Goal: Information Seeking & Learning: Learn about a topic

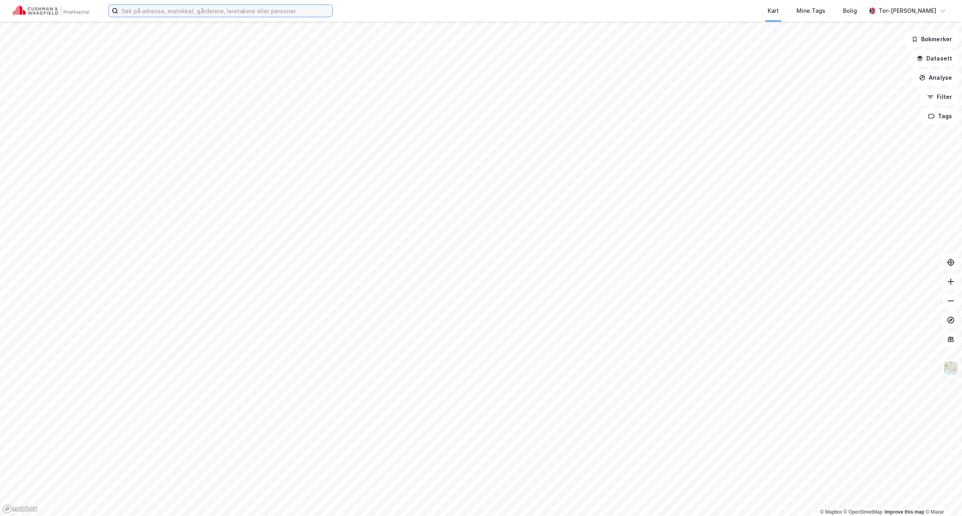
click at [136, 9] on input at bounding box center [225, 11] width 214 height 12
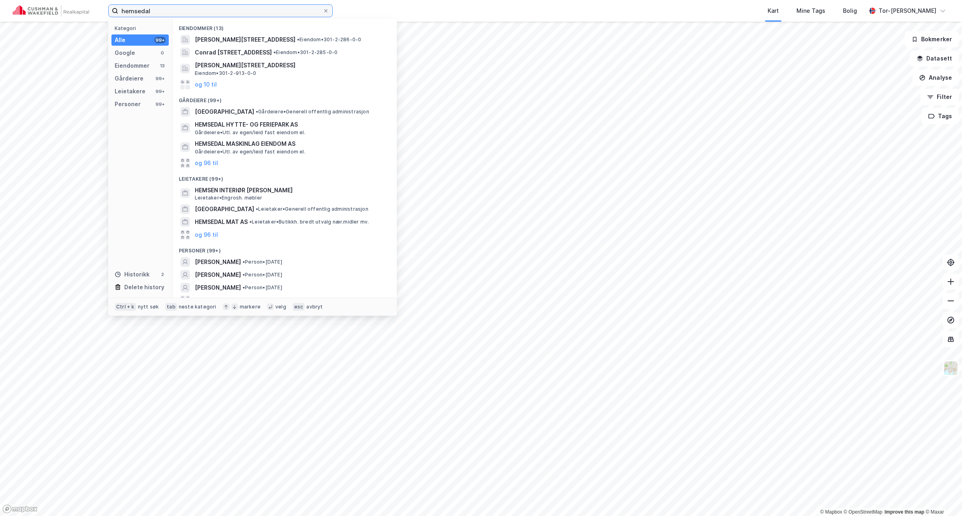
type input "hemsedal"
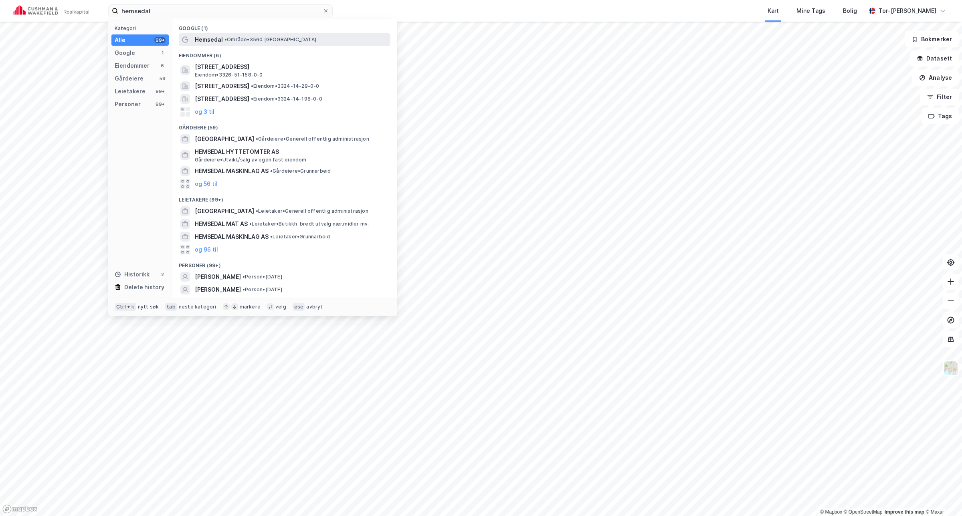
click at [241, 36] on span "• Område • 3560 [GEOGRAPHIC_DATA]" at bounding box center [270, 39] width 92 height 6
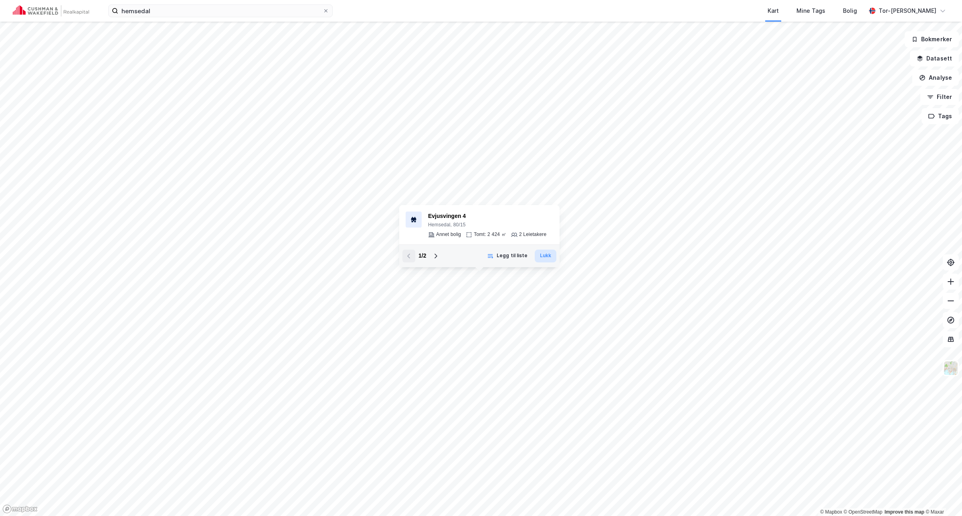
click at [548, 258] on button "Lukk" at bounding box center [546, 256] width 22 height 13
click at [438, 258] on icon at bounding box center [435, 256] width 6 height 6
click at [438, 258] on div "2 / 2" at bounding box center [422, 256] width 40 height 13
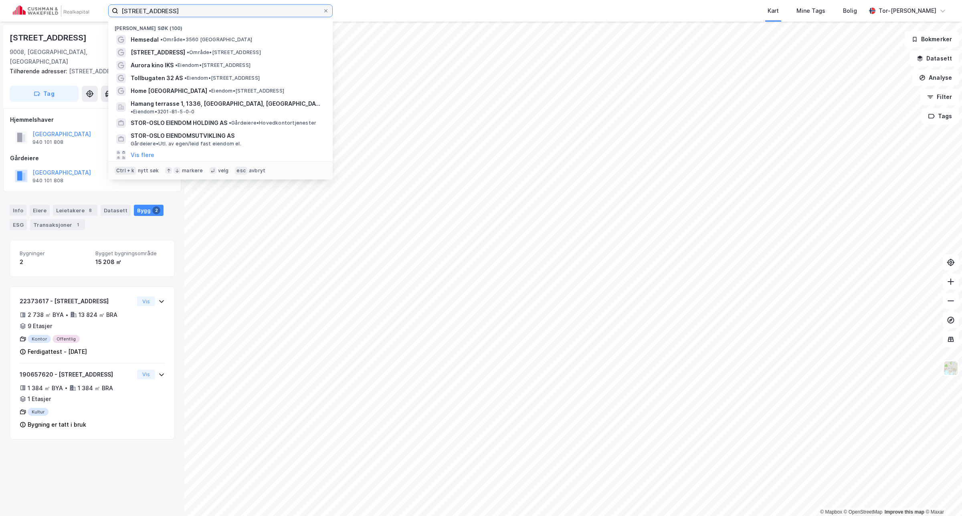
drag, startPoint x: 176, startPoint y: 11, endPoint x: 44, endPoint y: 7, distance: 132.3
click at [44, 7] on div "grønnegata 100 Nylige søk (100) Hemsedal • Område • 3560 Hemsedal Grønnegata 10…" at bounding box center [481, 11] width 962 height 22
paste input "Gamle Ringeriksvei 3"
type input "Gamle Ringeriksvei 30"
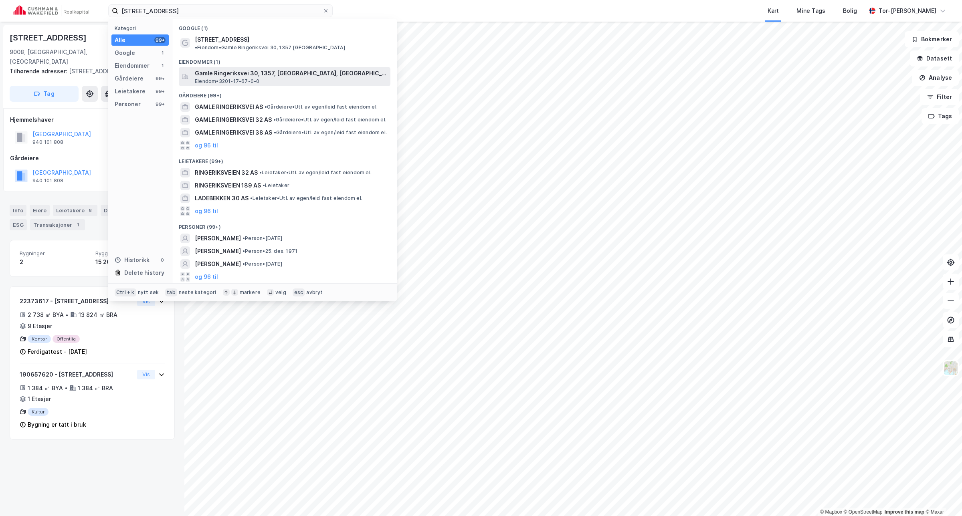
click at [224, 69] on span "Gamle Ringeriksvei 30, 1357, BEKKESTUA, BÆRUM" at bounding box center [291, 74] width 192 height 10
